Goal: Task Accomplishment & Management: Manage account settings

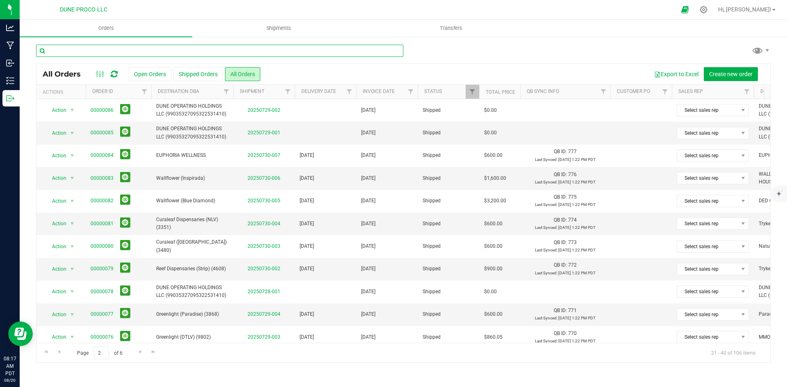
click at [210, 53] on input "text" at bounding box center [219, 51] width 367 height 12
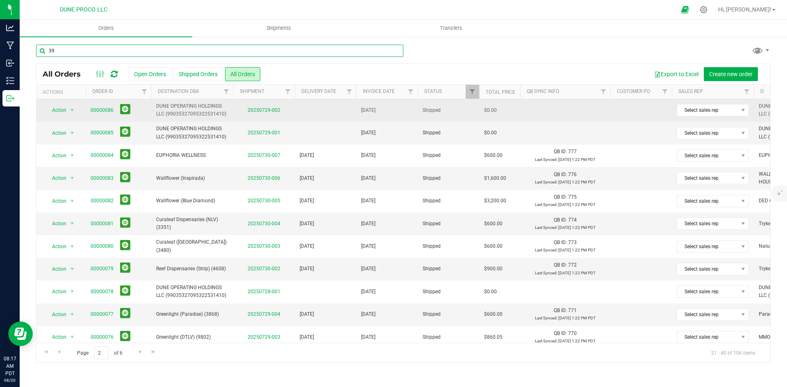
type input "39"
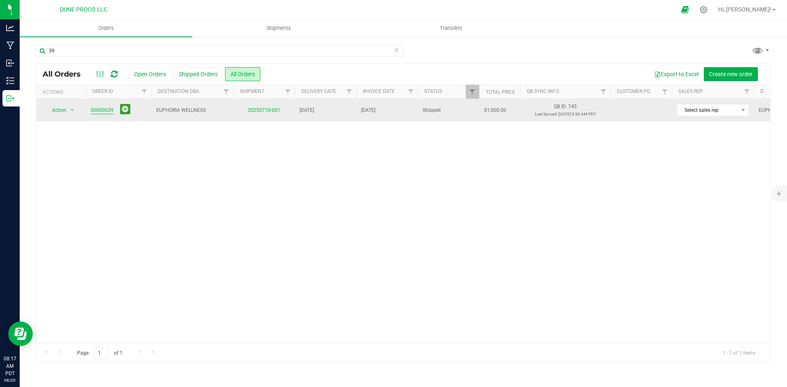
click at [100, 109] on link "00000039" at bounding box center [102, 111] width 23 height 8
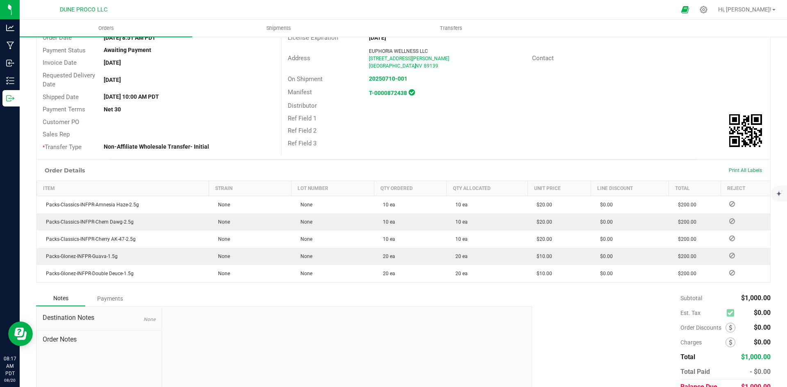
scroll to position [120, 0]
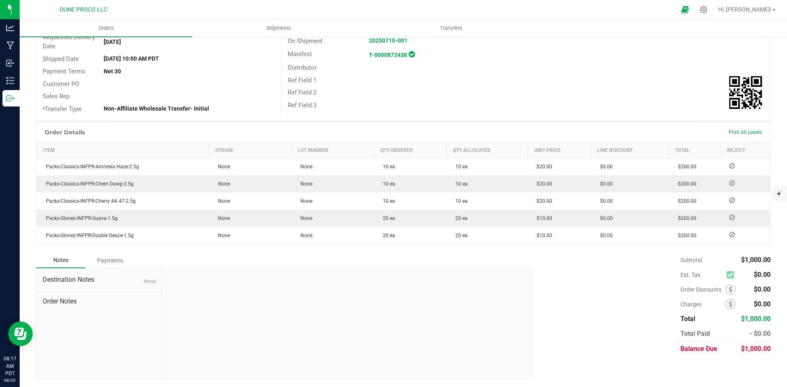
click at [757, 344] on div "$1,000.00" at bounding box center [756, 349] width 30 height 15
click at [756, 346] on span "$1,000.00" at bounding box center [756, 349] width 30 height 8
copy span "1,000.00"
click at [102, 263] on div "Payments" at bounding box center [109, 260] width 49 height 15
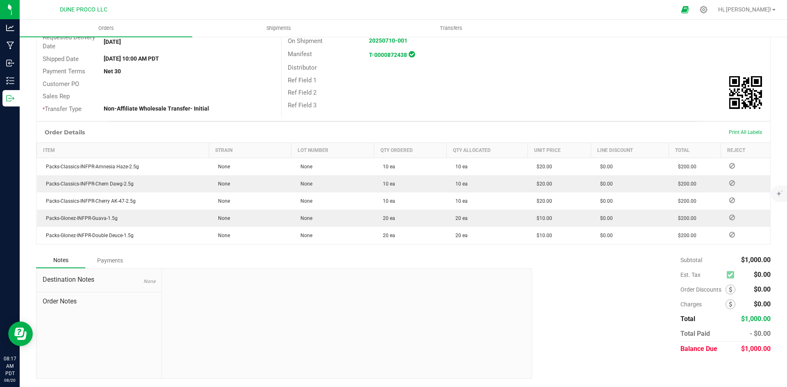
scroll to position [97, 0]
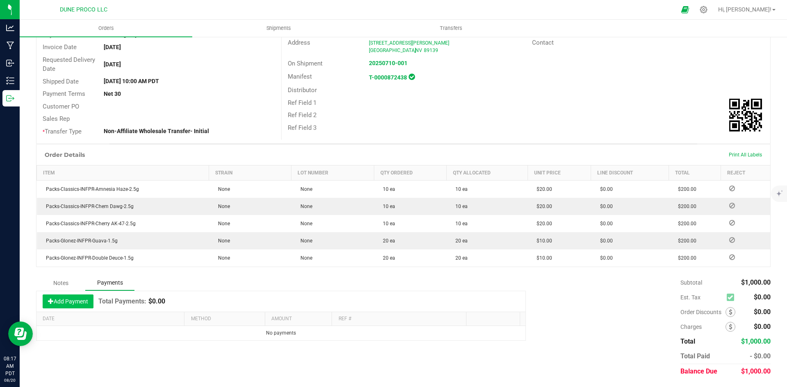
drag, startPoint x: 69, startPoint y: 296, endPoint x: 79, endPoint y: 305, distance: 13.3
click at [69, 296] on button "Add Payment" at bounding box center [68, 302] width 51 height 14
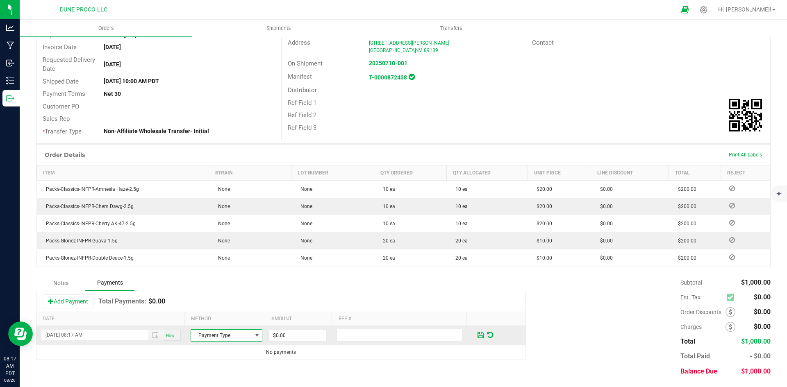
click at [201, 335] on span "Payment Type" at bounding box center [221, 335] width 61 height 11
click at [217, 310] on li "ACH & Bank Transfer" at bounding box center [222, 310] width 69 height 11
click at [307, 343] on td "$0.00" at bounding box center [301, 335] width 68 height 19
click at [303, 337] on input "0" at bounding box center [297, 335] width 57 height 11
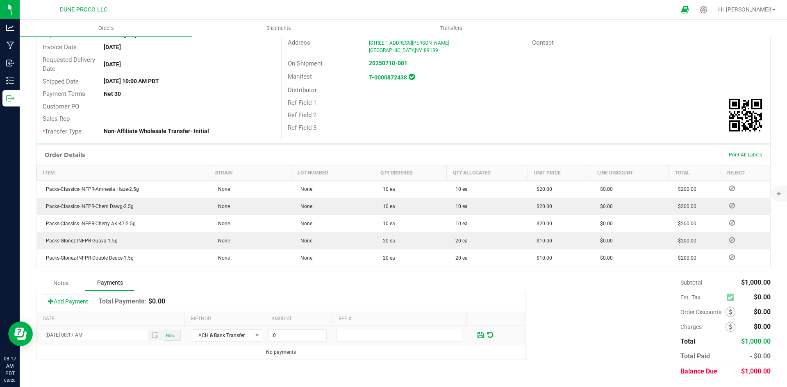
paste input "100"
type input "$1,000.00"
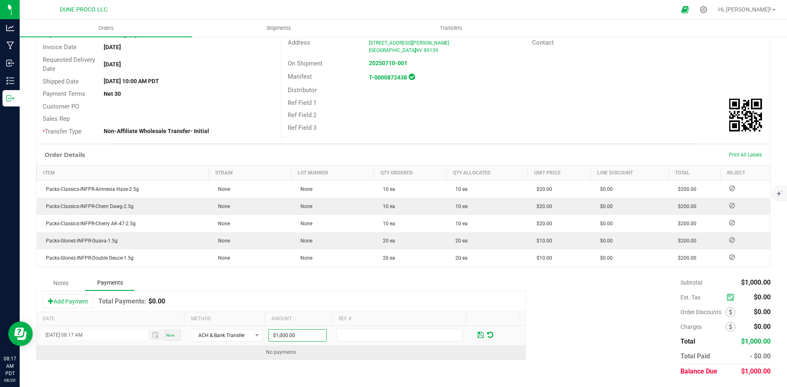
drag, startPoint x: 367, startPoint y: 371, endPoint x: 424, endPoint y: 353, distance: 59.7
click at [368, 370] on div "Notes Payments Add Payment Total Payments: $0.00 Date Method Amount Ref # [DATE…" at bounding box center [403, 328] width 735 height 104
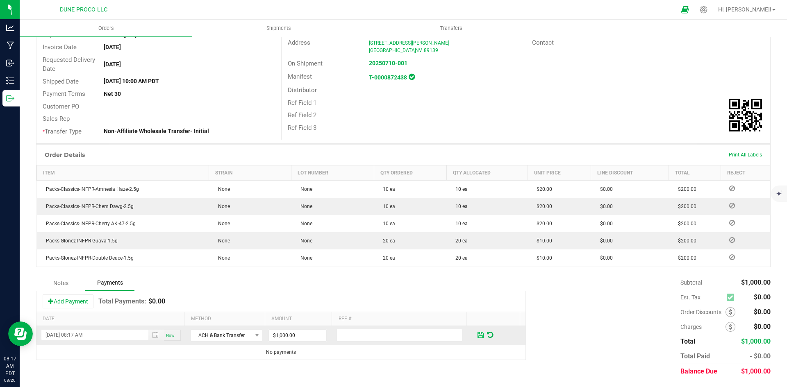
click at [476, 340] on span at bounding box center [480, 335] width 9 height 12
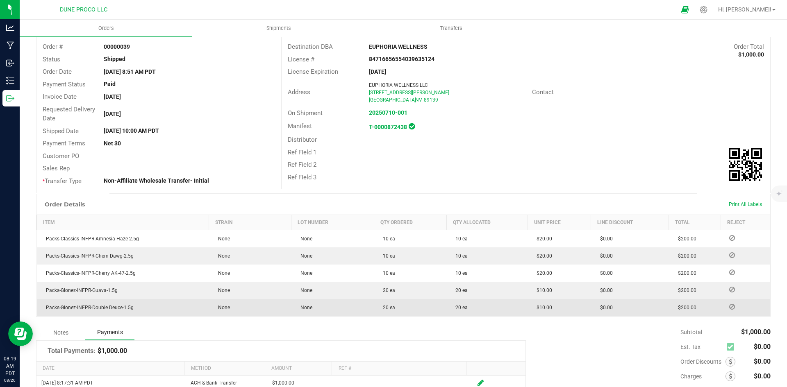
scroll to position [97, 0]
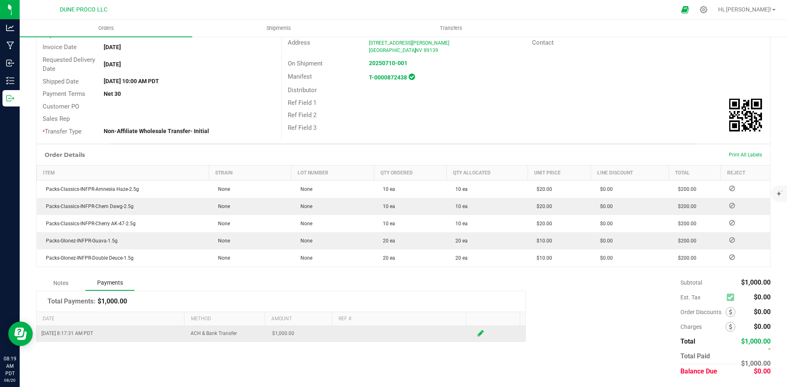
click at [478, 332] on div at bounding box center [498, 334] width 45 height 9
click at [471, 340] on td at bounding box center [498, 334] width 55 height 16
click at [477, 335] on div at bounding box center [498, 334] width 45 height 9
click at [478, 335] on icon at bounding box center [481, 333] width 6 height 7
click at [311, 333] on input "1000" at bounding box center [297, 335] width 57 height 11
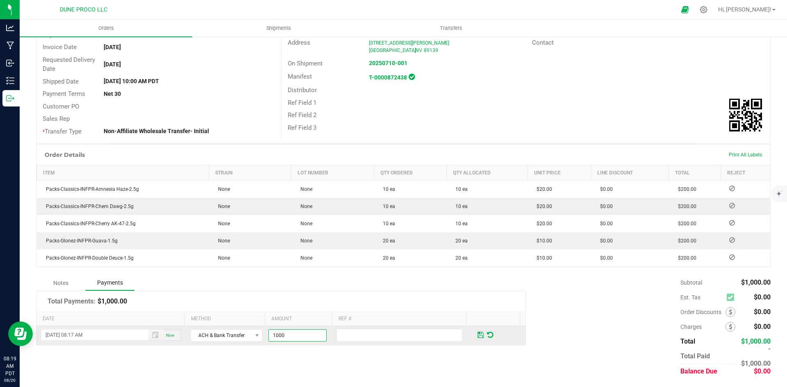
click at [311, 333] on input "1000" at bounding box center [297, 335] width 57 height 11
type input "$0.00"
drag, startPoint x: 335, startPoint y: 356, endPoint x: 381, endPoint y: 344, distance: 47.6
click at [336, 355] on div "Notes Payments Total Payments: $1,000.00 Date Method Amount Ref # [DATE] 08:17 …" at bounding box center [403, 328] width 735 height 104
click at [487, 335] on span at bounding box center [490, 335] width 6 height 7
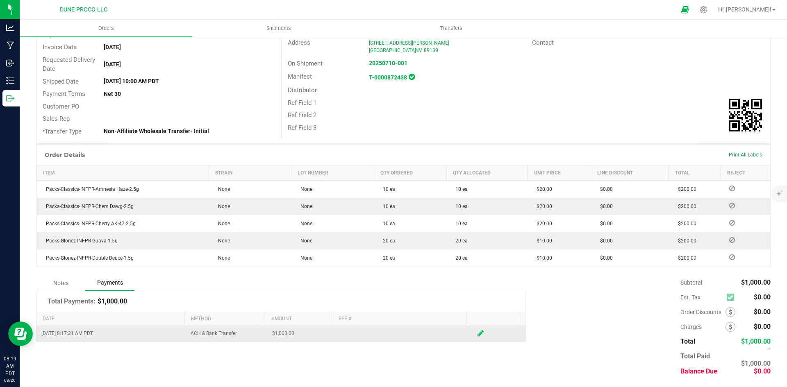
click at [476, 337] on span at bounding box center [480, 334] width 9 height 12
click at [292, 338] on input "1000" at bounding box center [297, 335] width 57 height 11
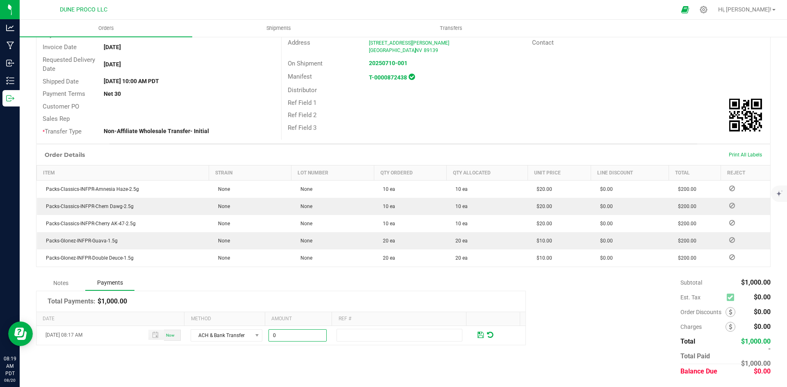
type input "$0.00"
drag, startPoint x: 334, startPoint y: 362, endPoint x: 406, endPoint y: 349, distance: 73.3
click at [343, 362] on div "Notes Payments Total Payments: $1,000.00 Date Method Amount Ref # [DATE] 08:17 …" at bounding box center [403, 328] width 735 height 104
click at [471, 335] on td at bounding box center [498, 335] width 55 height 19
click at [476, 335] on span at bounding box center [480, 335] width 9 height 12
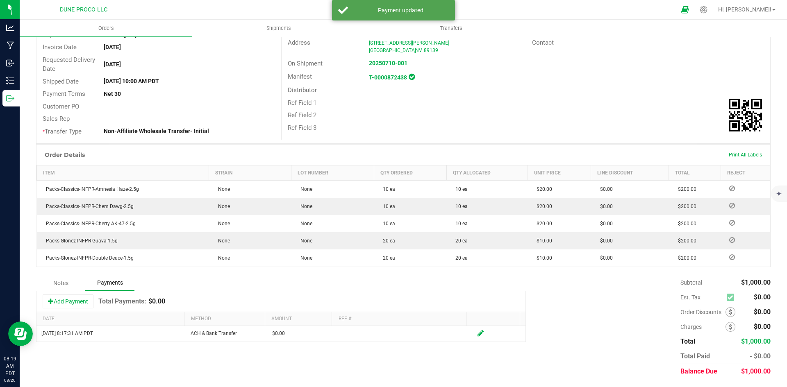
scroll to position [0, 0]
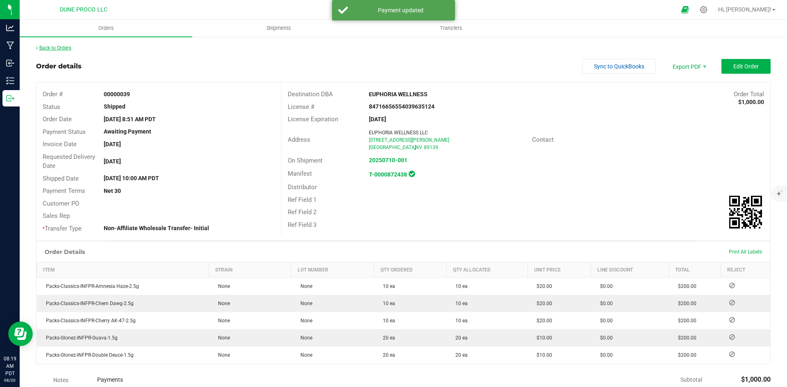
click at [61, 46] on link "Back to Orders" at bounding box center [53, 48] width 35 height 6
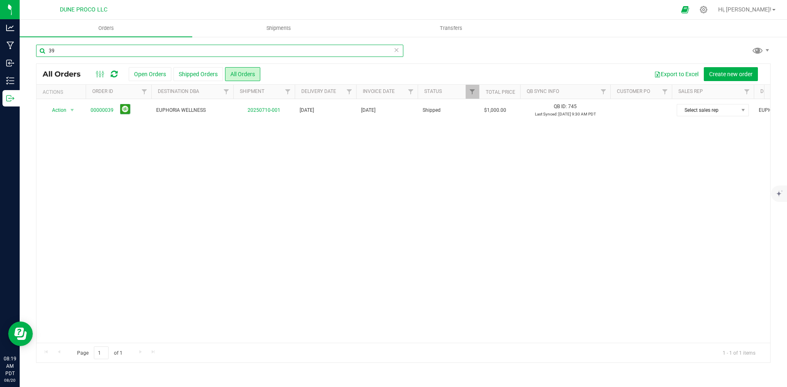
click at [322, 51] on input "39" at bounding box center [219, 51] width 367 height 12
type input "gold"
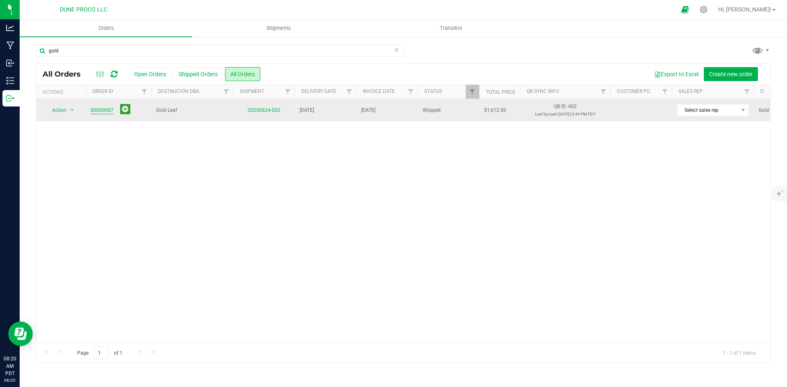
click at [101, 109] on link "00000007" at bounding box center [102, 111] width 23 height 8
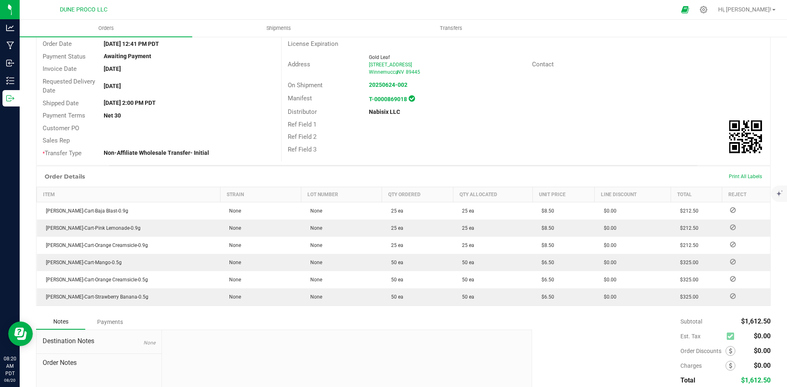
scroll to position [137, 0]
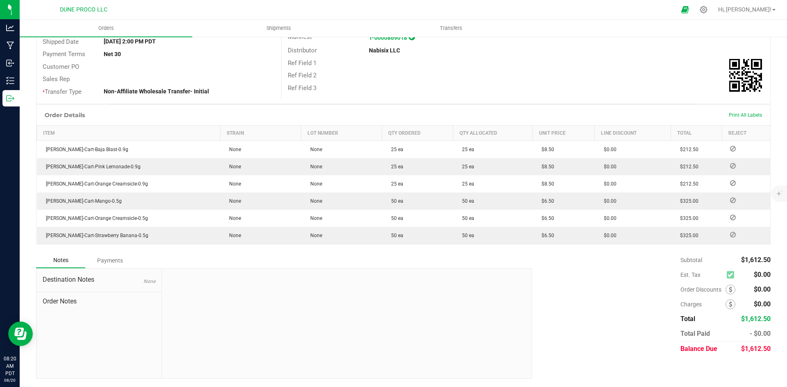
click at [114, 268] on div "Notes Payments Destination Notes None Order Notes" at bounding box center [281, 316] width 490 height 126
click at [114, 265] on div "Payments" at bounding box center [109, 260] width 49 height 15
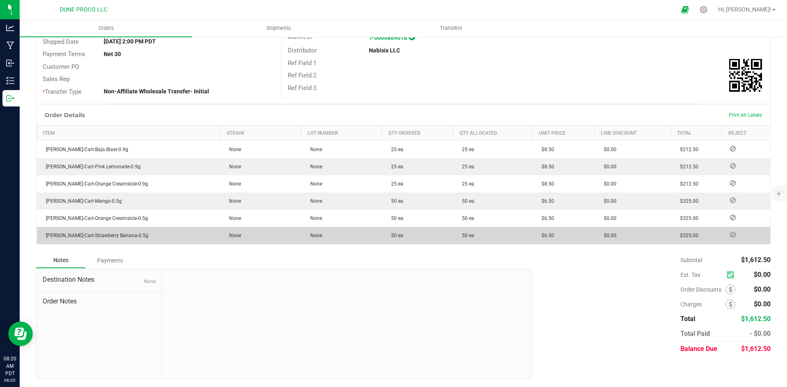
scroll to position [114, 0]
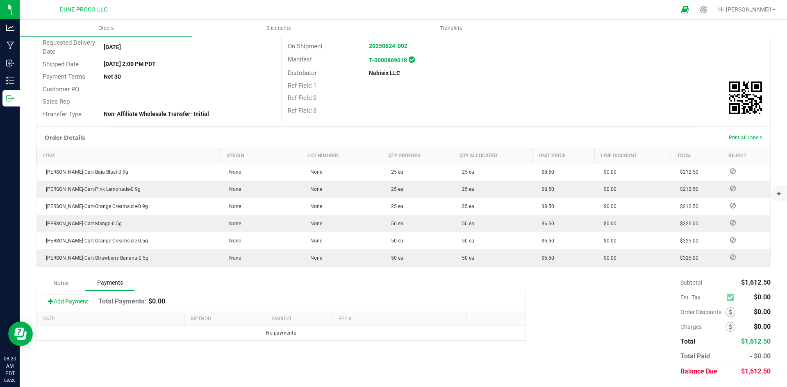
click at [81, 293] on div "Add Payment Total Payments: $0.00" at bounding box center [280, 302] width 489 height 20
click at [82, 299] on button "Add Payment" at bounding box center [68, 302] width 51 height 14
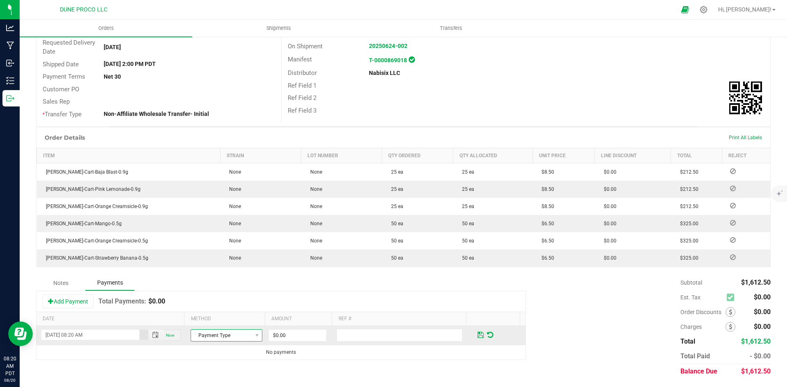
click at [218, 338] on span "Payment Type" at bounding box center [221, 335] width 61 height 11
click at [218, 310] on li "ACH & Bank Transfer" at bounding box center [222, 310] width 69 height 11
click at [280, 331] on input "0" at bounding box center [297, 335] width 57 height 11
type input "$1,000.00"
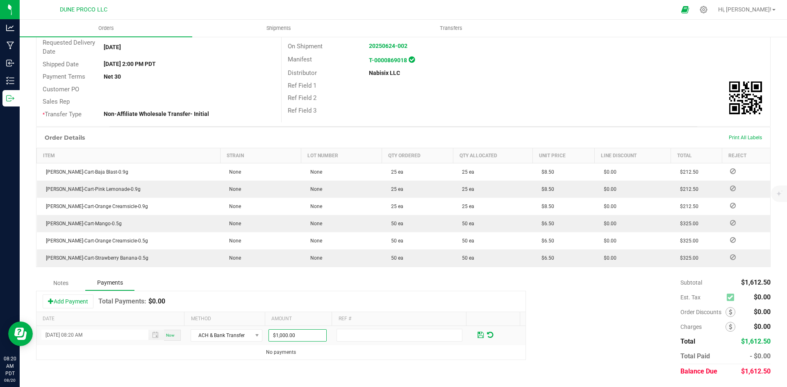
click at [366, 306] on div "Add Payment Total Payments: $0.00" at bounding box center [280, 302] width 489 height 20
click at [478, 332] on span at bounding box center [481, 335] width 6 height 7
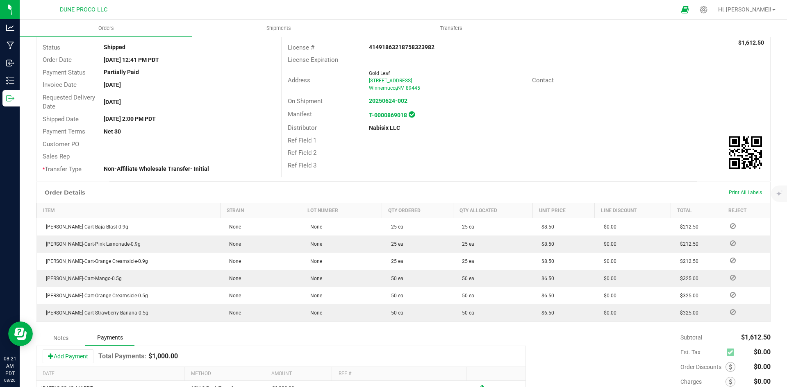
scroll to position [0, 0]
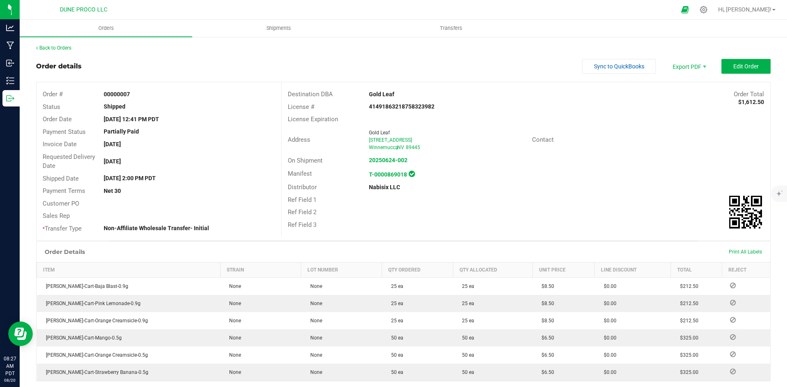
click at [61, 54] on div "Back to Orders Order details Sync to QuickBooks Export PDF Edit Order Order # 0…" at bounding box center [403, 268] width 735 height 449
click at [761, 10] on span "Hi, [PERSON_NAME]!" at bounding box center [744, 9] width 53 height 7
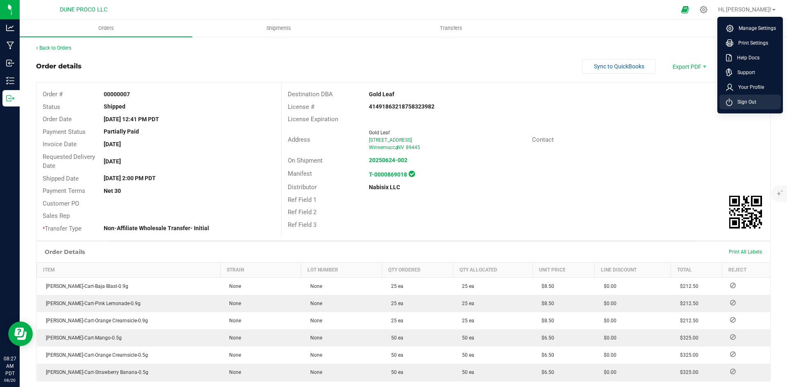
click at [743, 98] on span "Sign Out" at bounding box center [745, 102] width 24 height 8
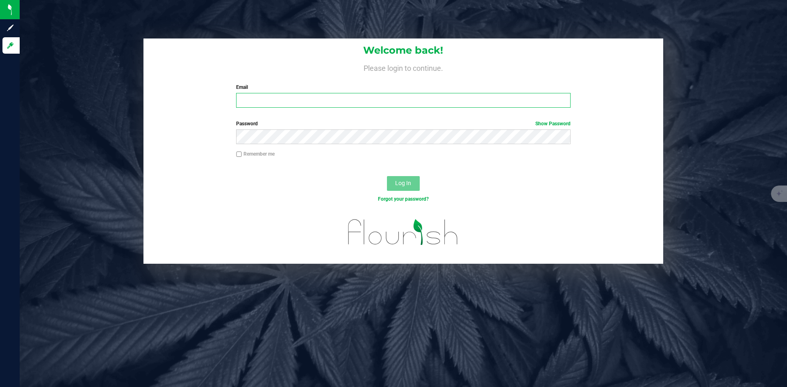
type input "[PERSON_NAME][EMAIL_ADDRESS][PERSON_NAME][DOMAIN_NAME]"
click at [378, 109] on div "Welcome back! Please login to continue. Email [PERSON_NAME][EMAIL_ADDRESS][PERS…" at bounding box center [403, 77] width 520 height 76
click at [408, 180] on button "Log In" at bounding box center [403, 183] width 33 height 15
